Goal: Navigation & Orientation: Find specific page/section

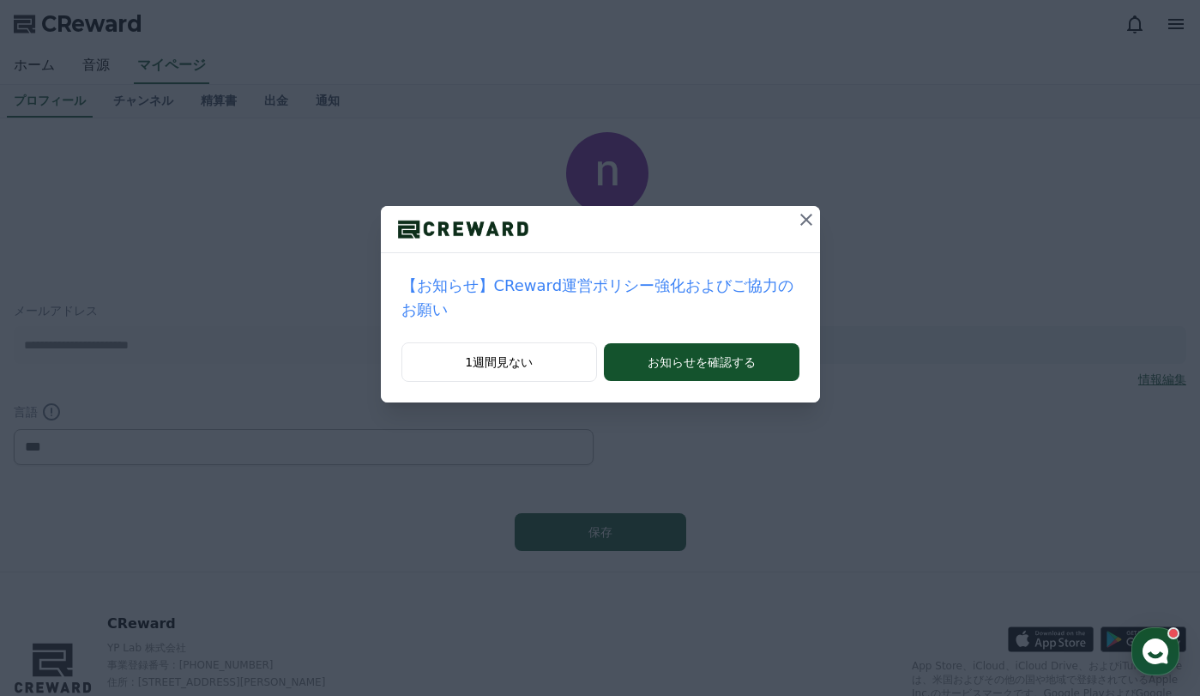
click at [796, 214] on icon at bounding box center [806, 219] width 21 height 21
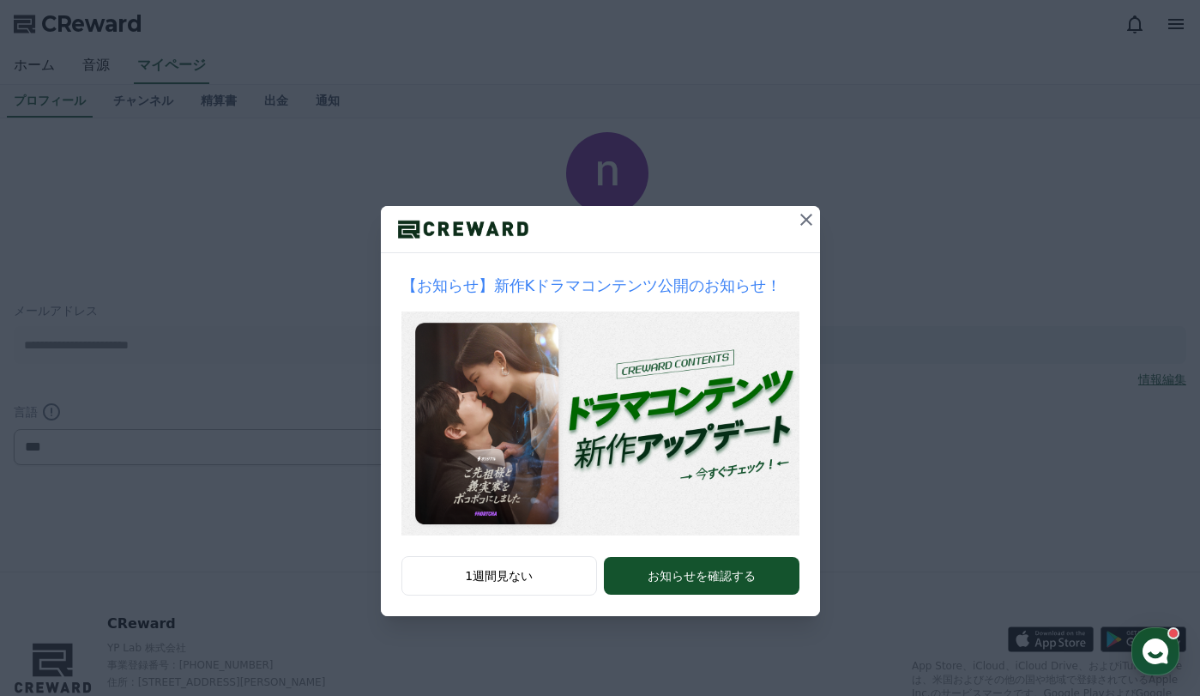
click at [805, 219] on icon at bounding box center [806, 220] width 12 height 12
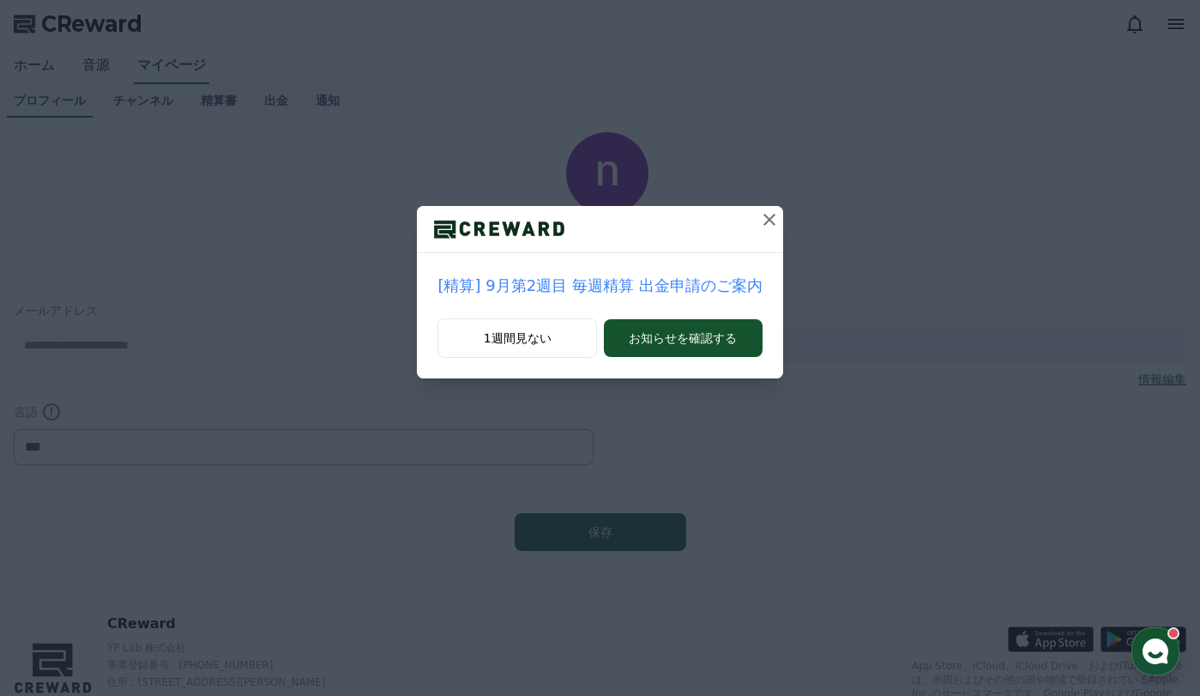
click at [764, 220] on icon at bounding box center [770, 220] width 12 height 12
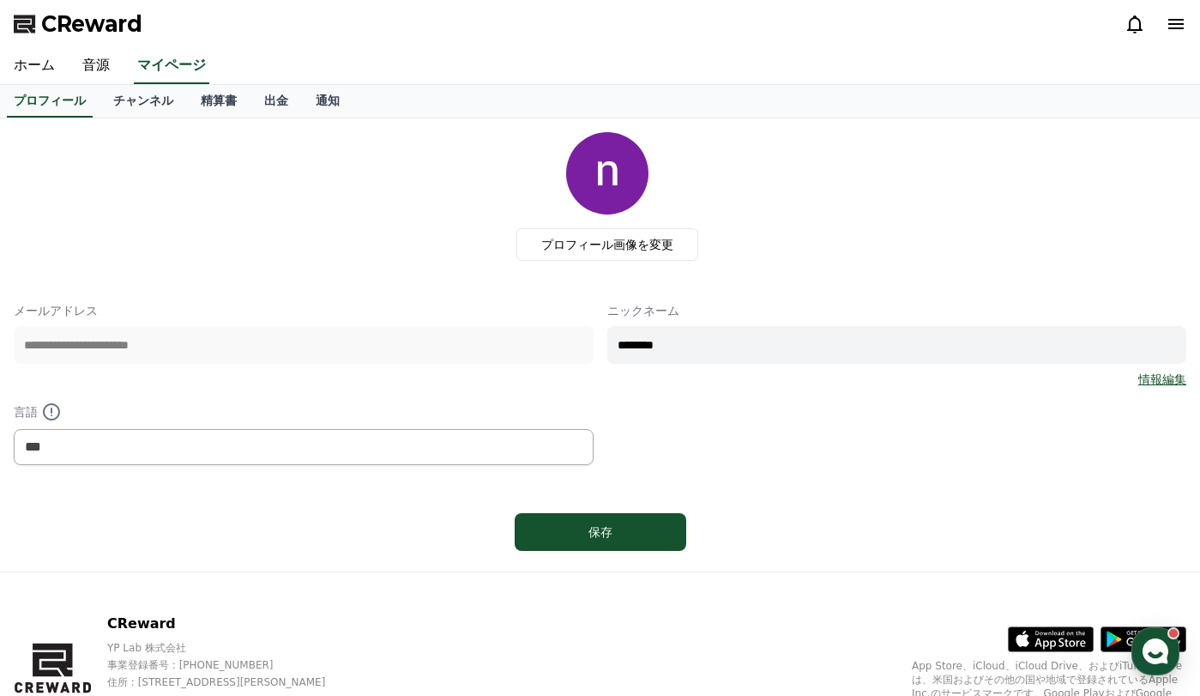
drag, startPoint x: 269, startPoint y: 251, endPoint x: 286, endPoint y: 254, distance: 17.3
click at [270, 251] on div "プロフィール画像を変更" at bounding box center [606, 196] width 1159 height 129
click at [118, 97] on link "チャンネル" at bounding box center [144, 101] width 88 height 33
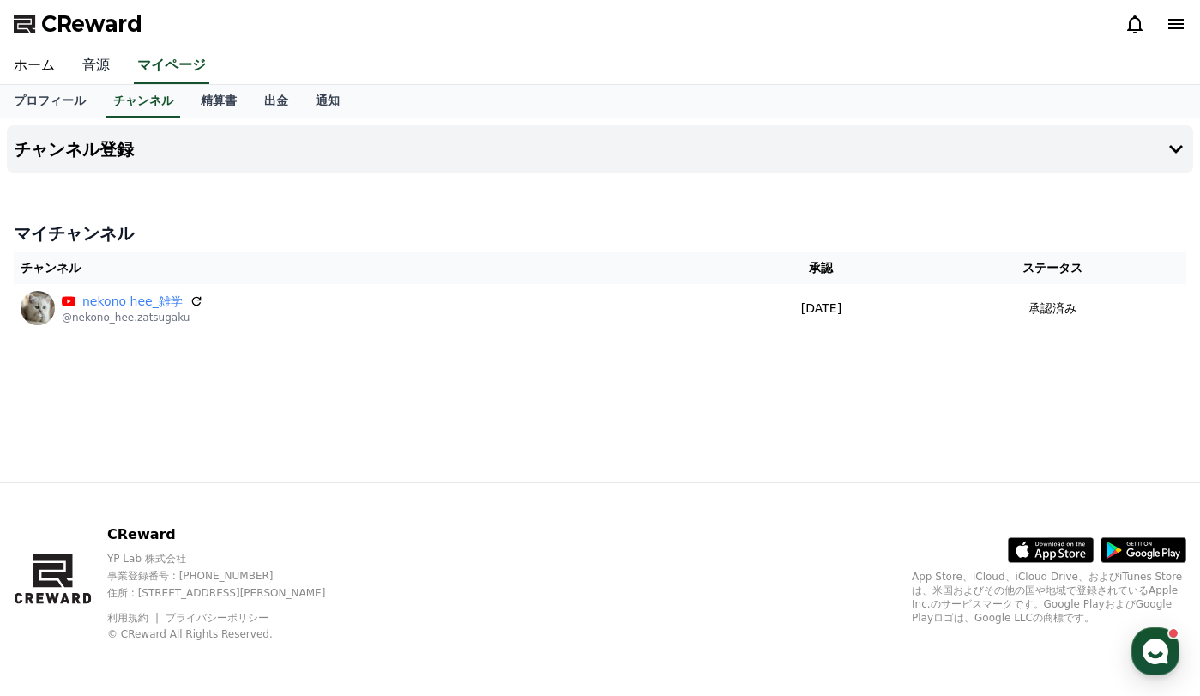
click at [92, 63] on link "音源" at bounding box center [96, 66] width 55 height 36
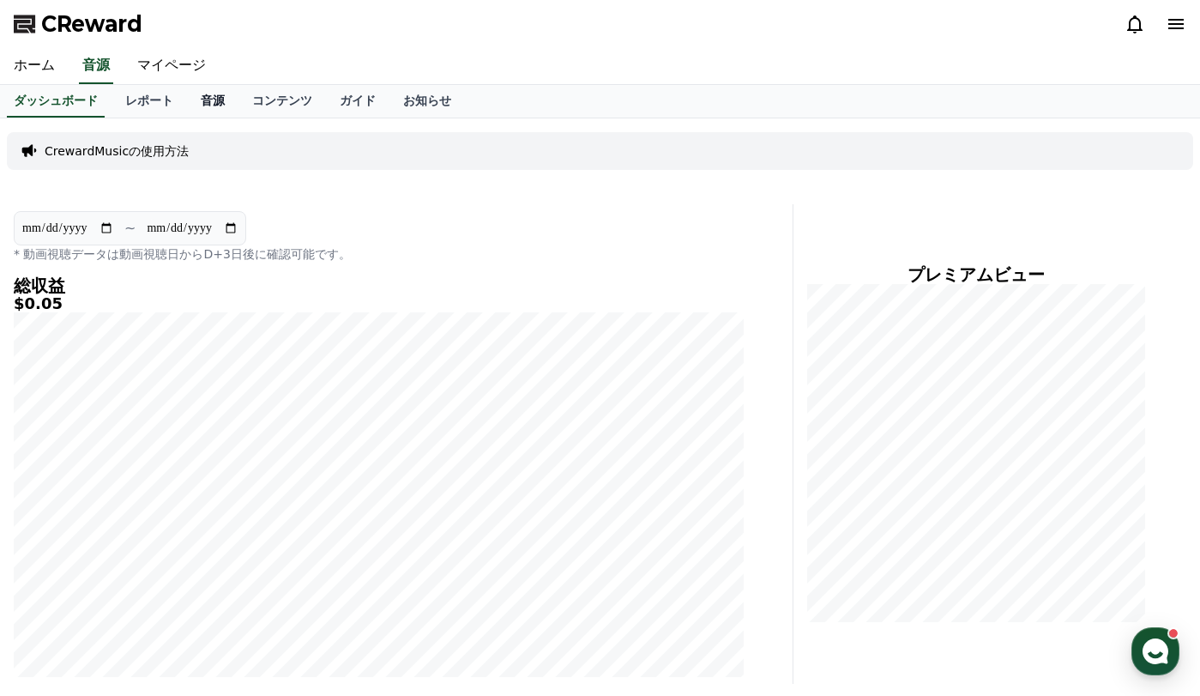
click at [187, 104] on link "音源" at bounding box center [212, 101] width 51 height 33
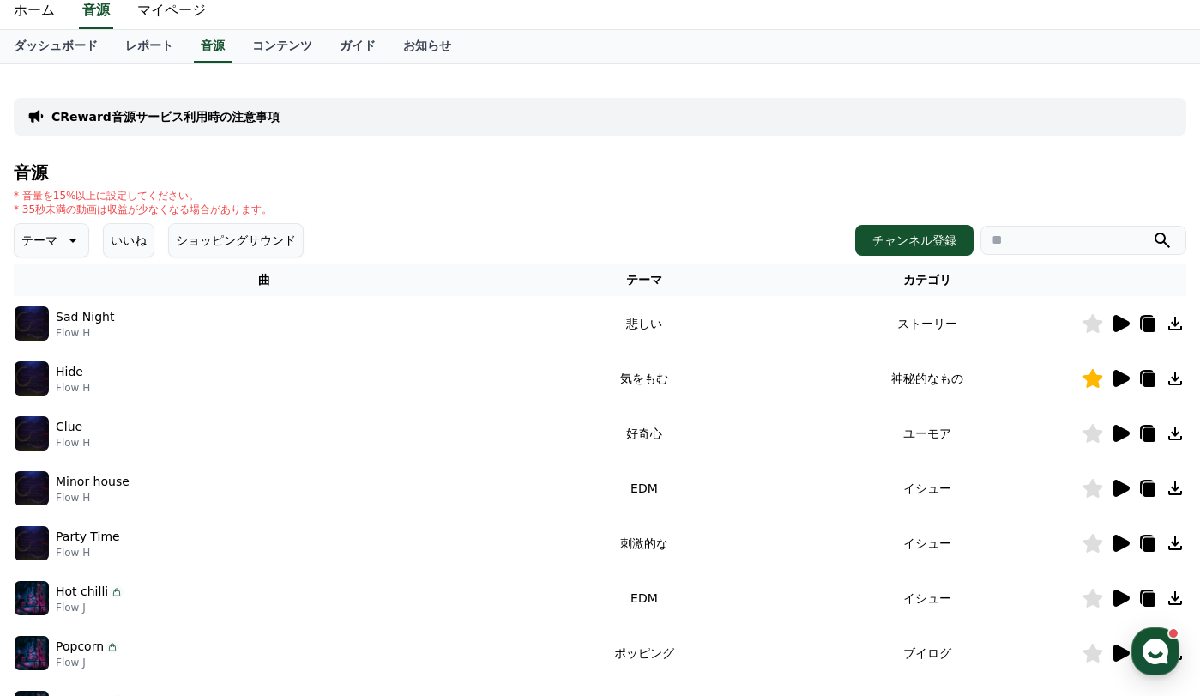
scroll to position [86, 0]
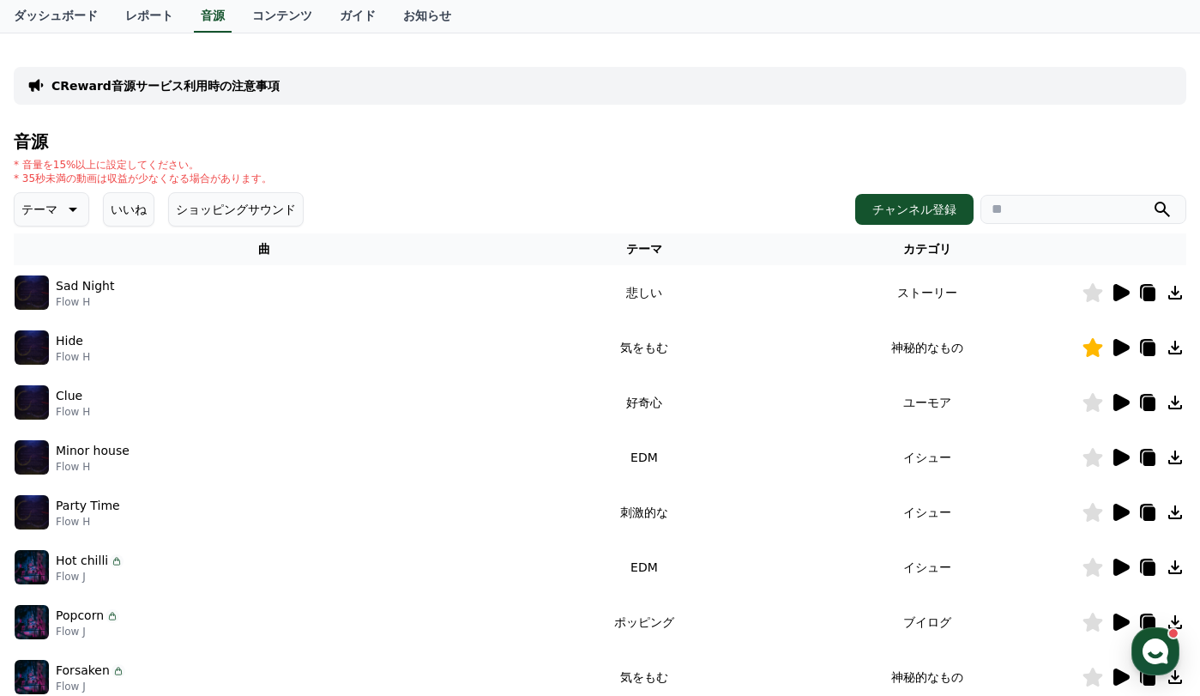
click at [114, 208] on button "いいね" at bounding box center [128, 209] width 51 height 34
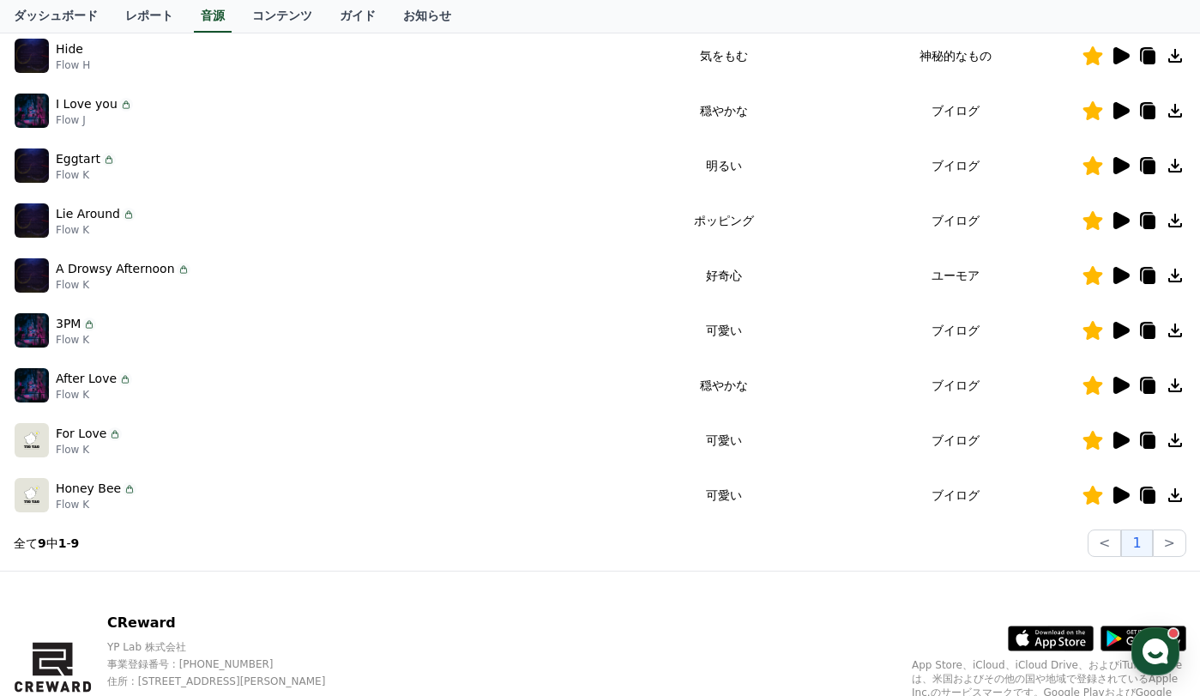
scroll to position [411, 0]
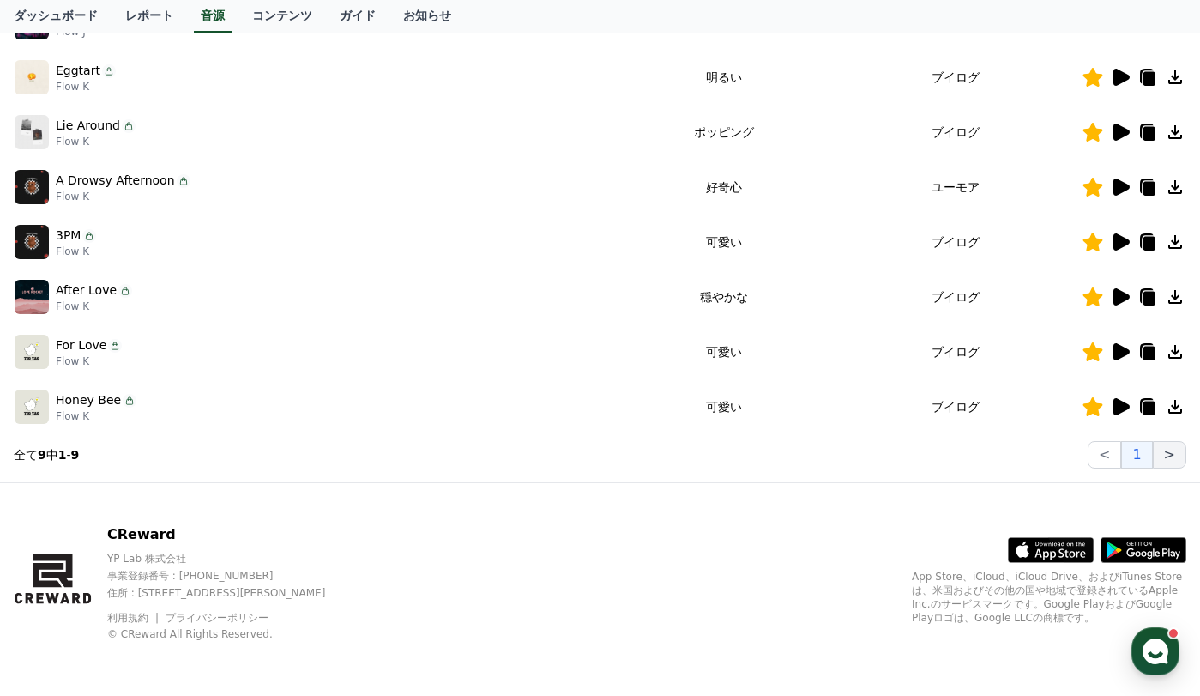
click at [1170, 458] on button ">" at bounding box center [1169, 454] width 33 height 27
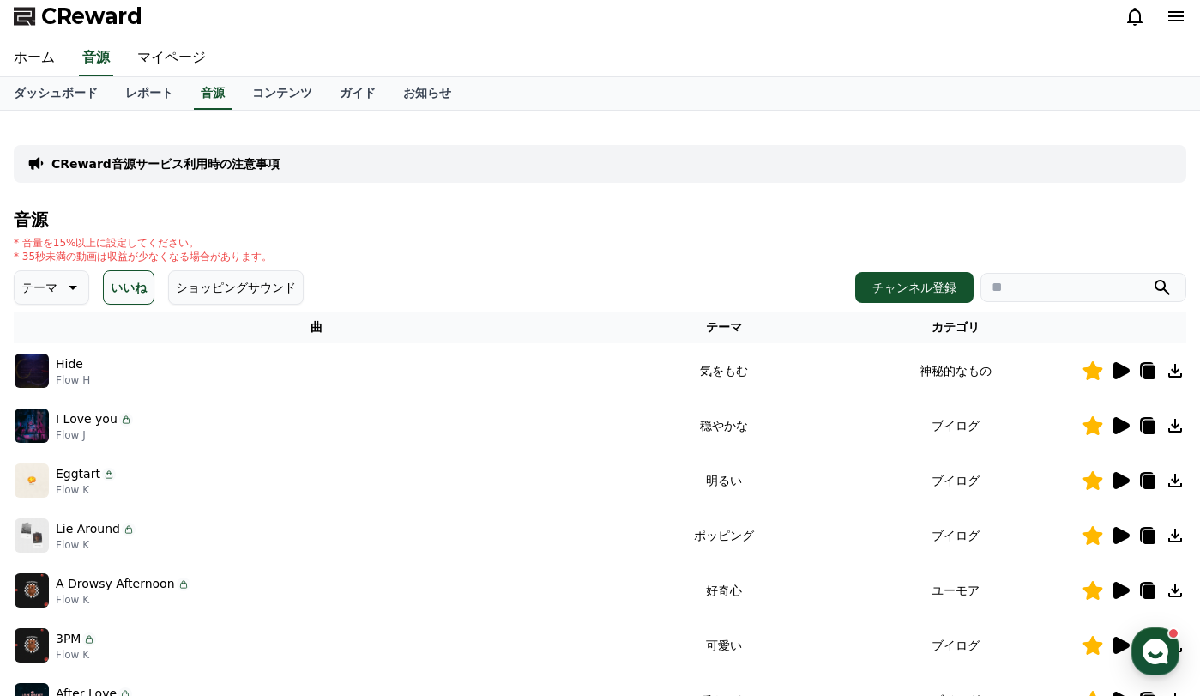
scroll to position [0, 0]
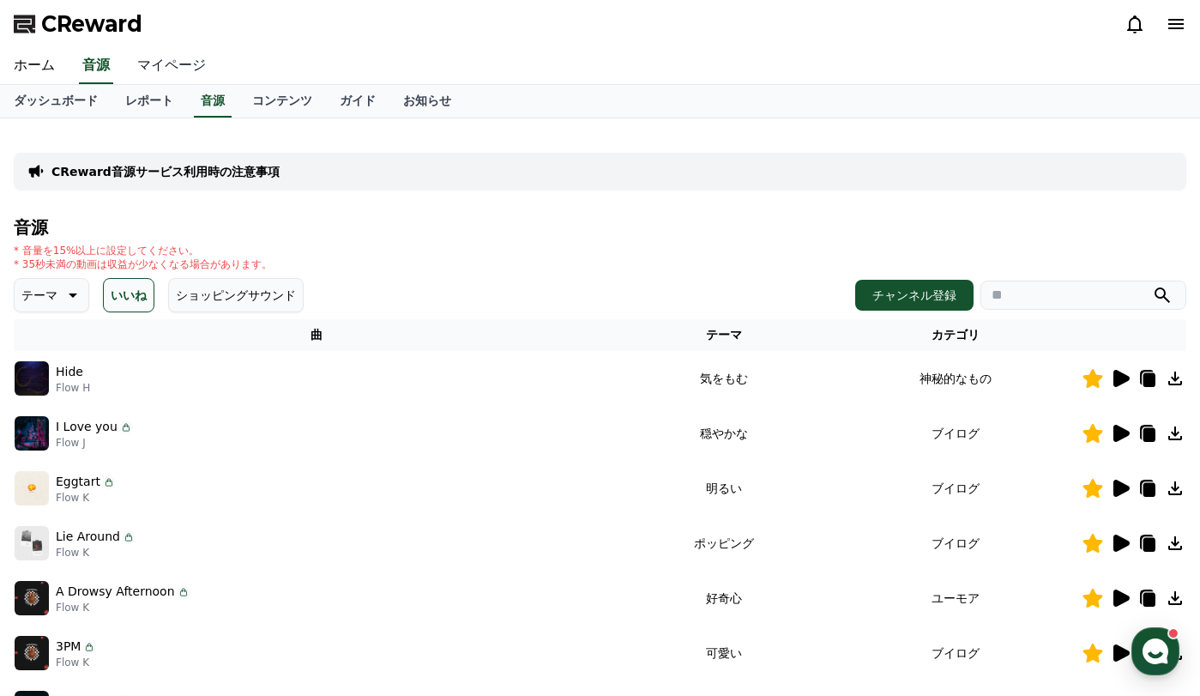
click at [170, 62] on link "マイページ" at bounding box center [172, 66] width 96 height 36
